Goal: Navigation & Orientation: Find specific page/section

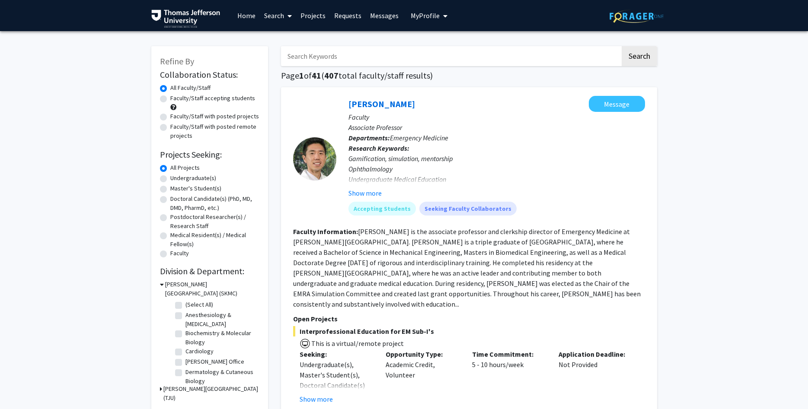
click at [414, 13] on span "My Profile" at bounding box center [425, 15] width 29 height 9
click at [447, 47] on span "View Profile" at bounding box center [464, 50] width 52 height 10
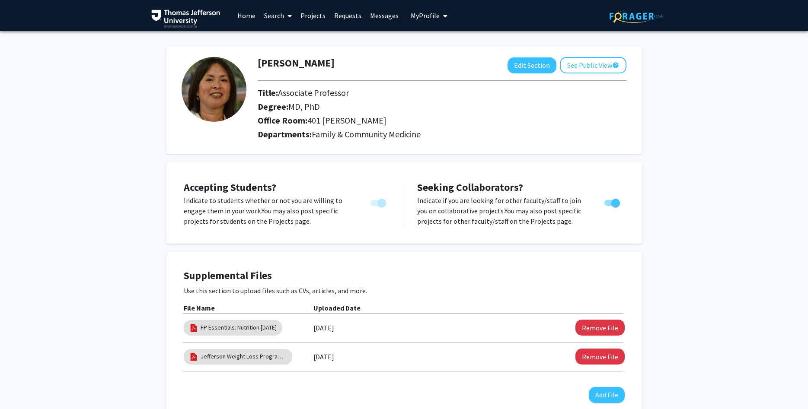
click at [372, 18] on link "Messages" at bounding box center [384, 15] width 37 height 30
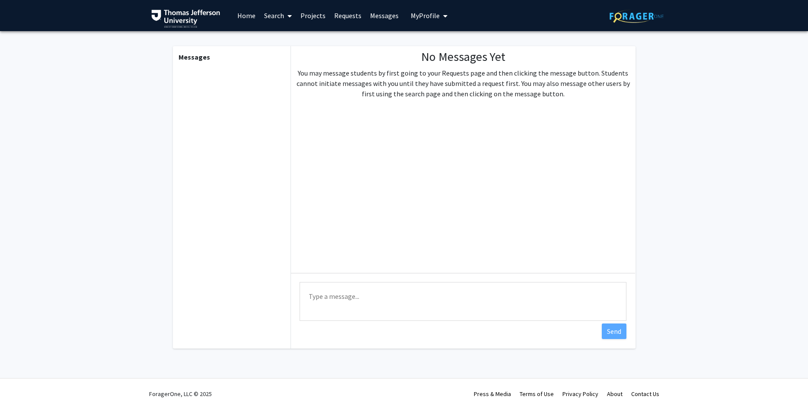
click at [424, 16] on span "My Profile" at bounding box center [425, 15] width 29 height 9
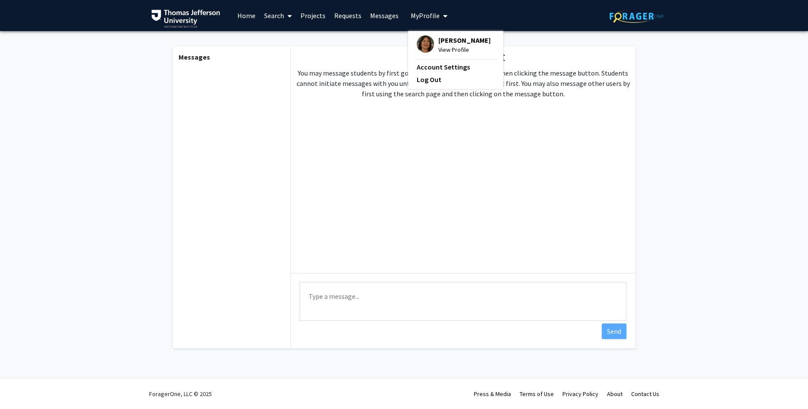
click at [452, 45] on span "View Profile" at bounding box center [464, 50] width 52 height 10
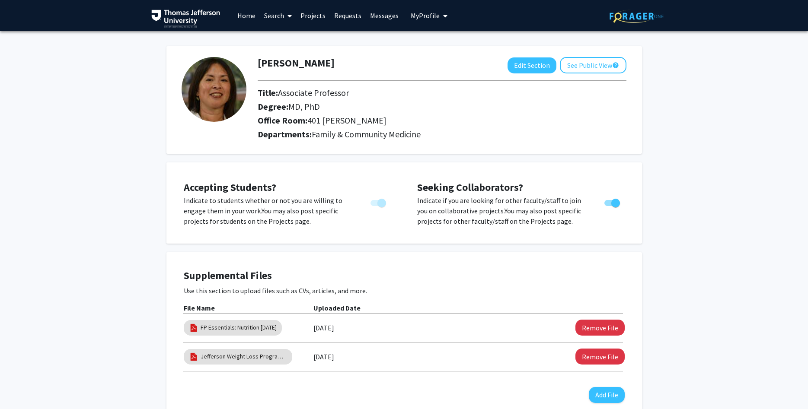
click at [344, 16] on link "Requests" at bounding box center [348, 15] width 36 height 30
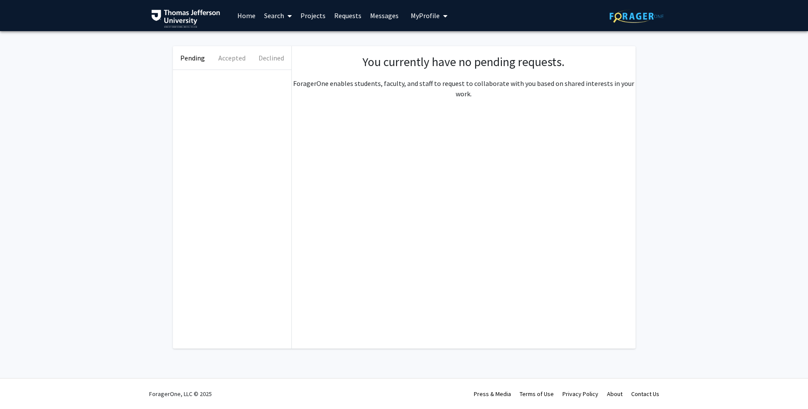
click at [416, 13] on span "My Profile" at bounding box center [425, 15] width 29 height 9
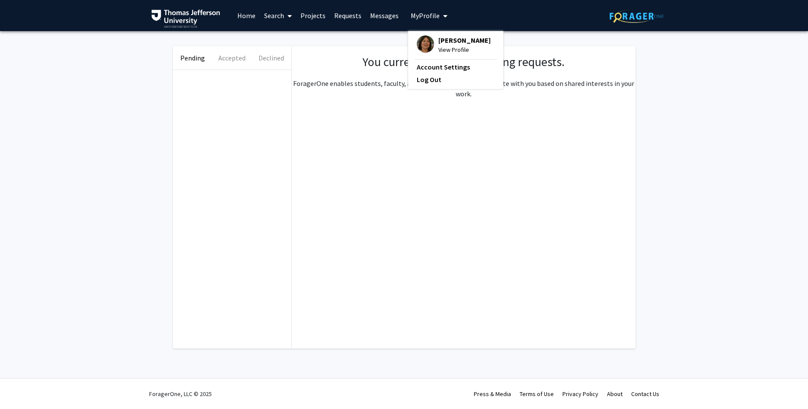
click at [417, 14] on span "My Profile" at bounding box center [425, 15] width 29 height 9
